Goal: Task Accomplishment & Management: Use online tool/utility

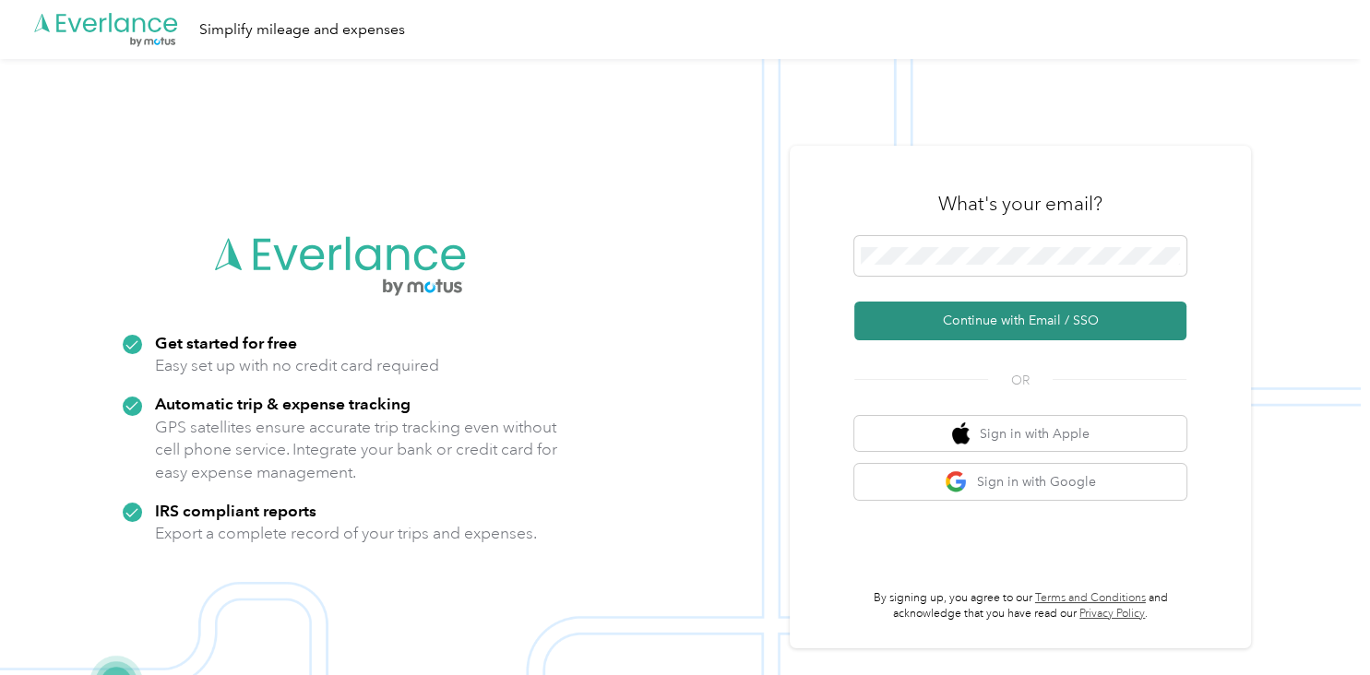
click at [978, 328] on button "Continue with Email / SSO" at bounding box center [1020, 321] width 332 height 39
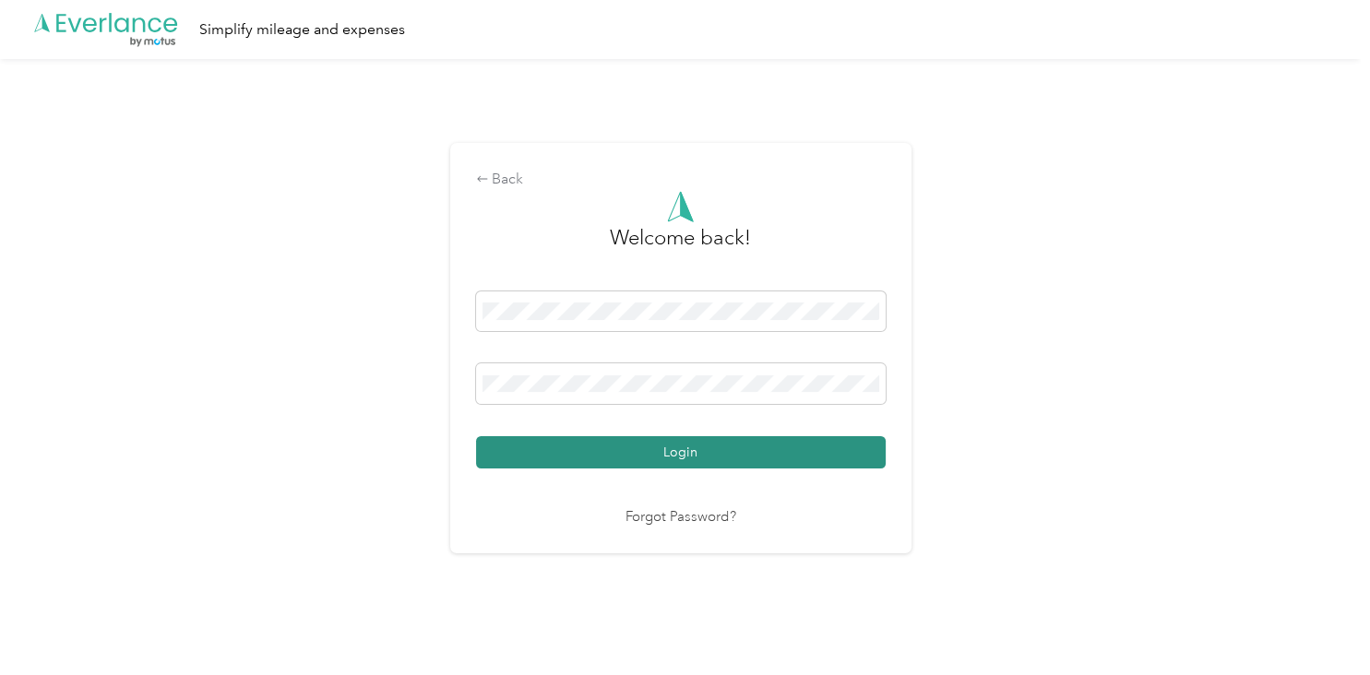
click at [689, 451] on button "Login" at bounding box center [681, 452] width 410 height 32
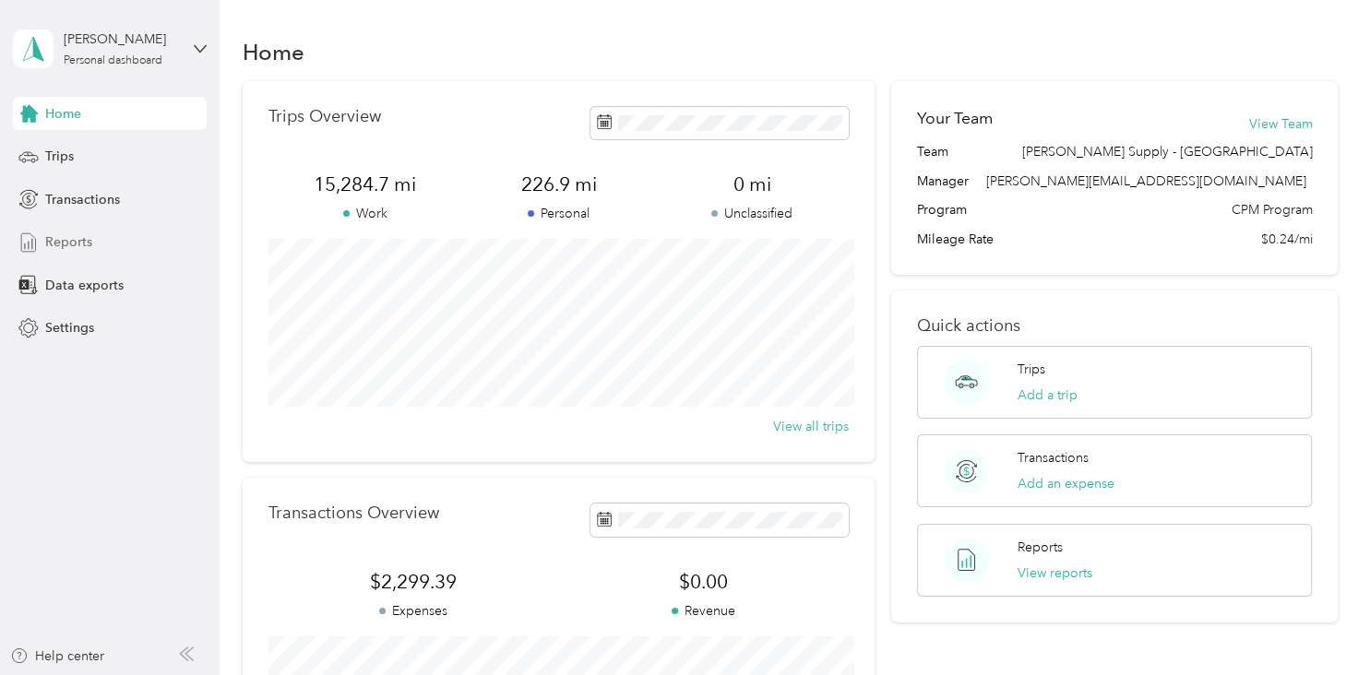
click at [70, 239] on span "Reports" at bounding box center [68, 241] width 47 height 19
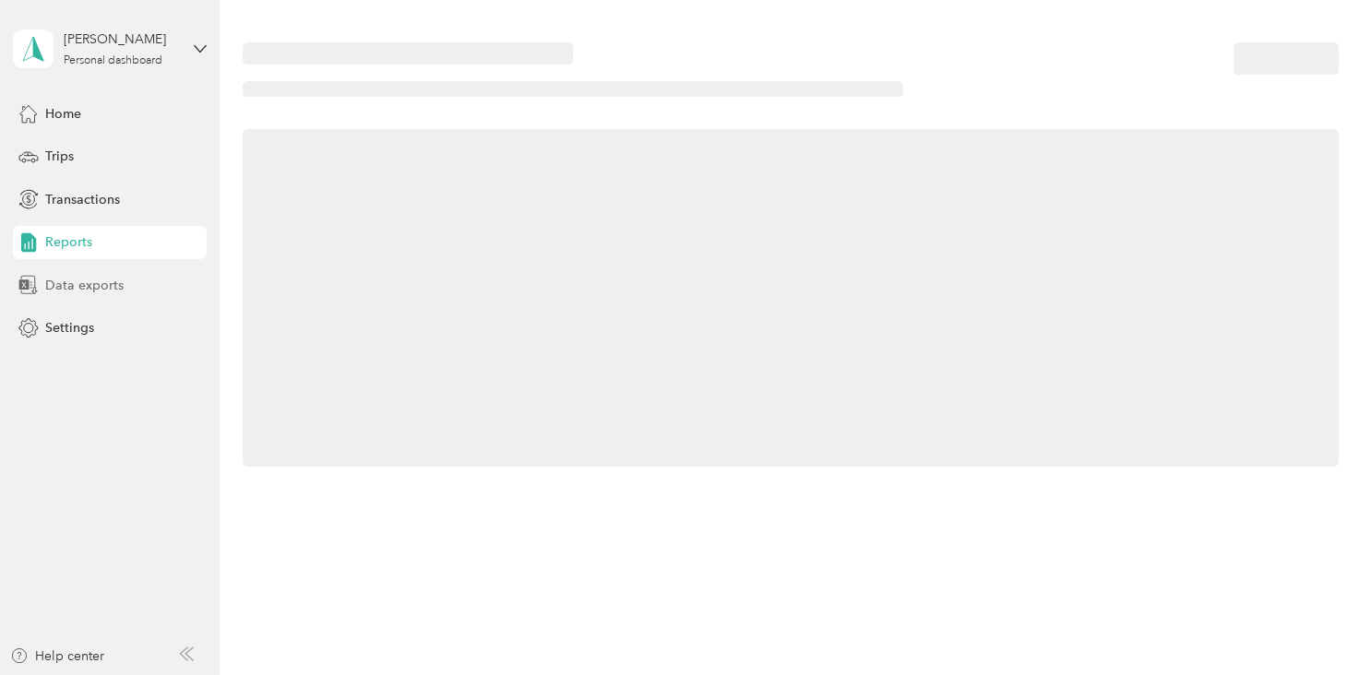
click at [74, 280] on span "Data exports" at bounding box center [84, 285] width 78 height 19
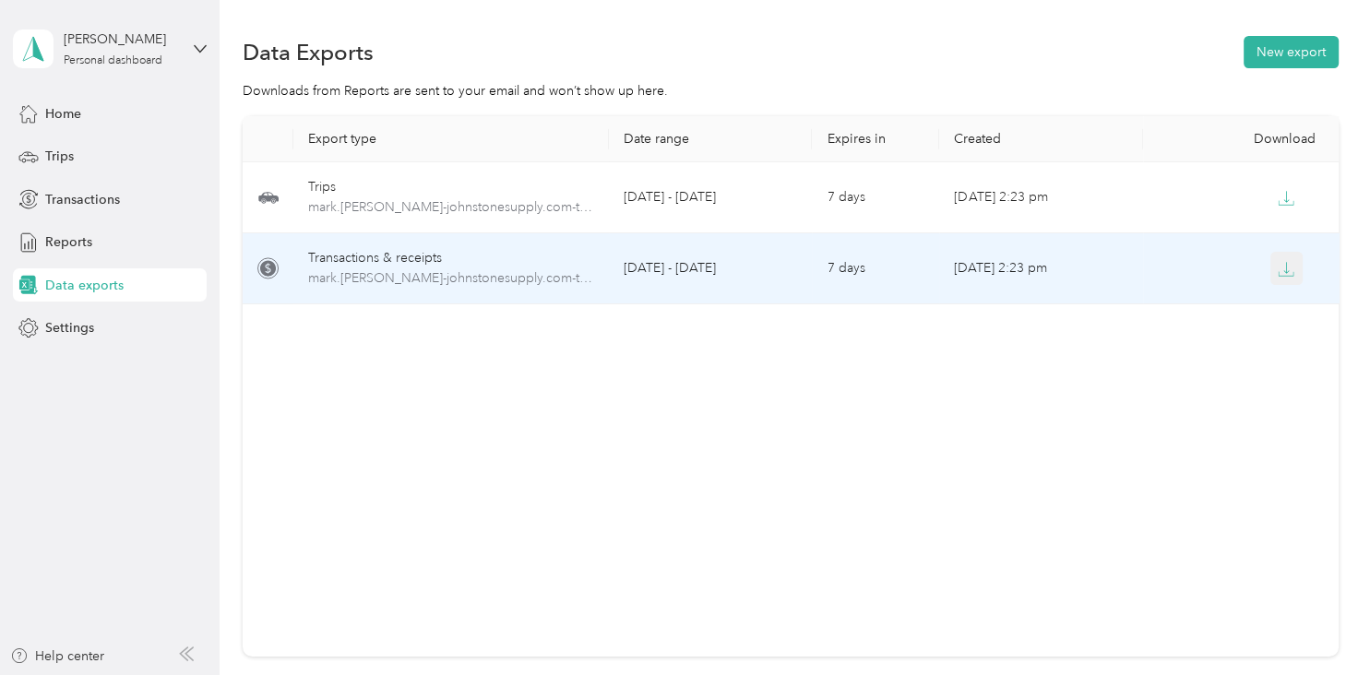
click at [1287, 267] on icon "button" at bounding box center [1287, 267] width 6 height 11
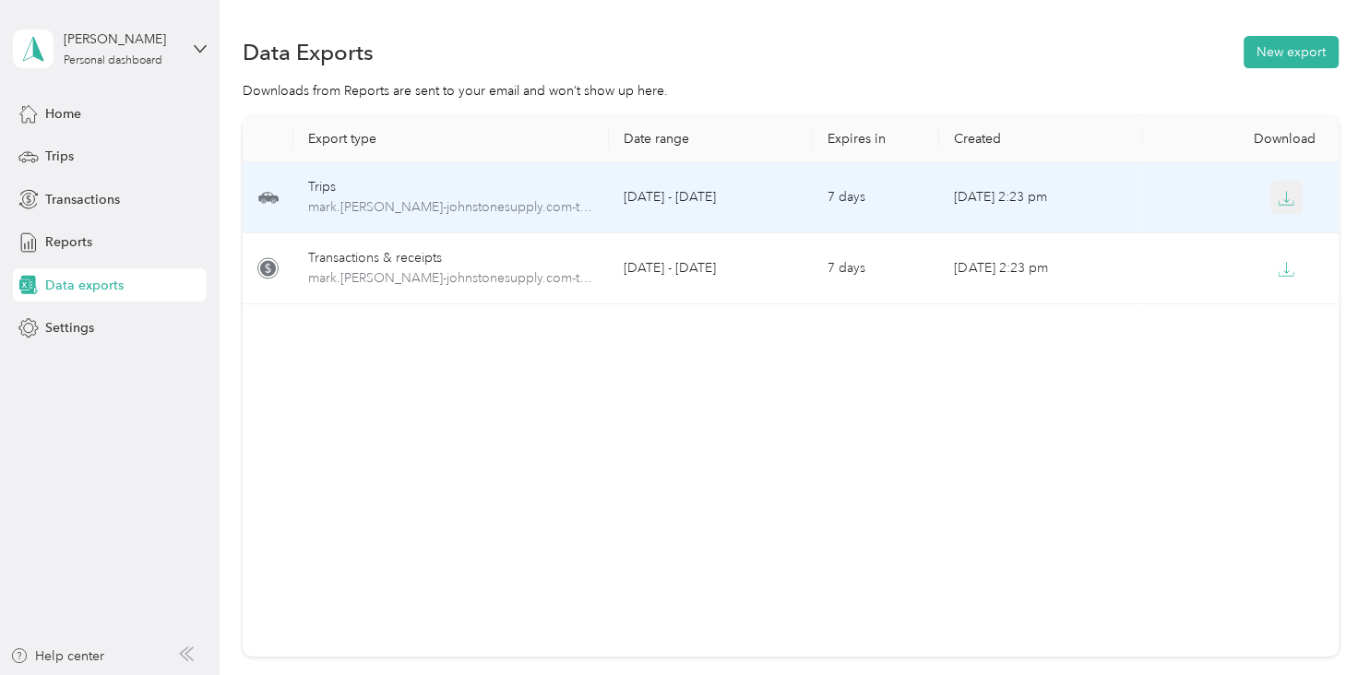
click at [1294, 212] on button "button" at bounding box center [1286, 197] width 33 height 33
